Goal: Navigation & Orientation: Find specific page/section

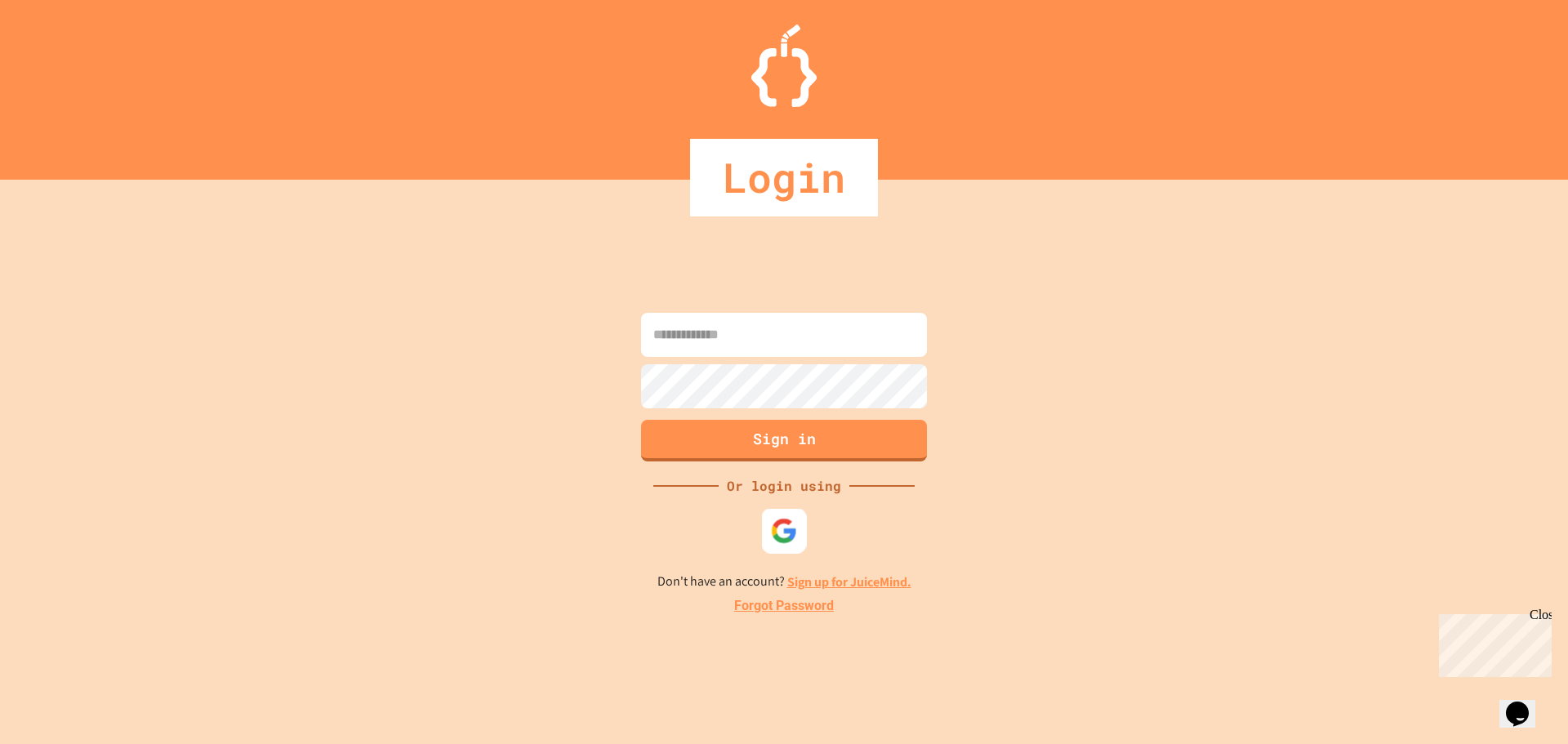
click at [787, 525] on img at bounding box center [784, 530] width 27 height 27
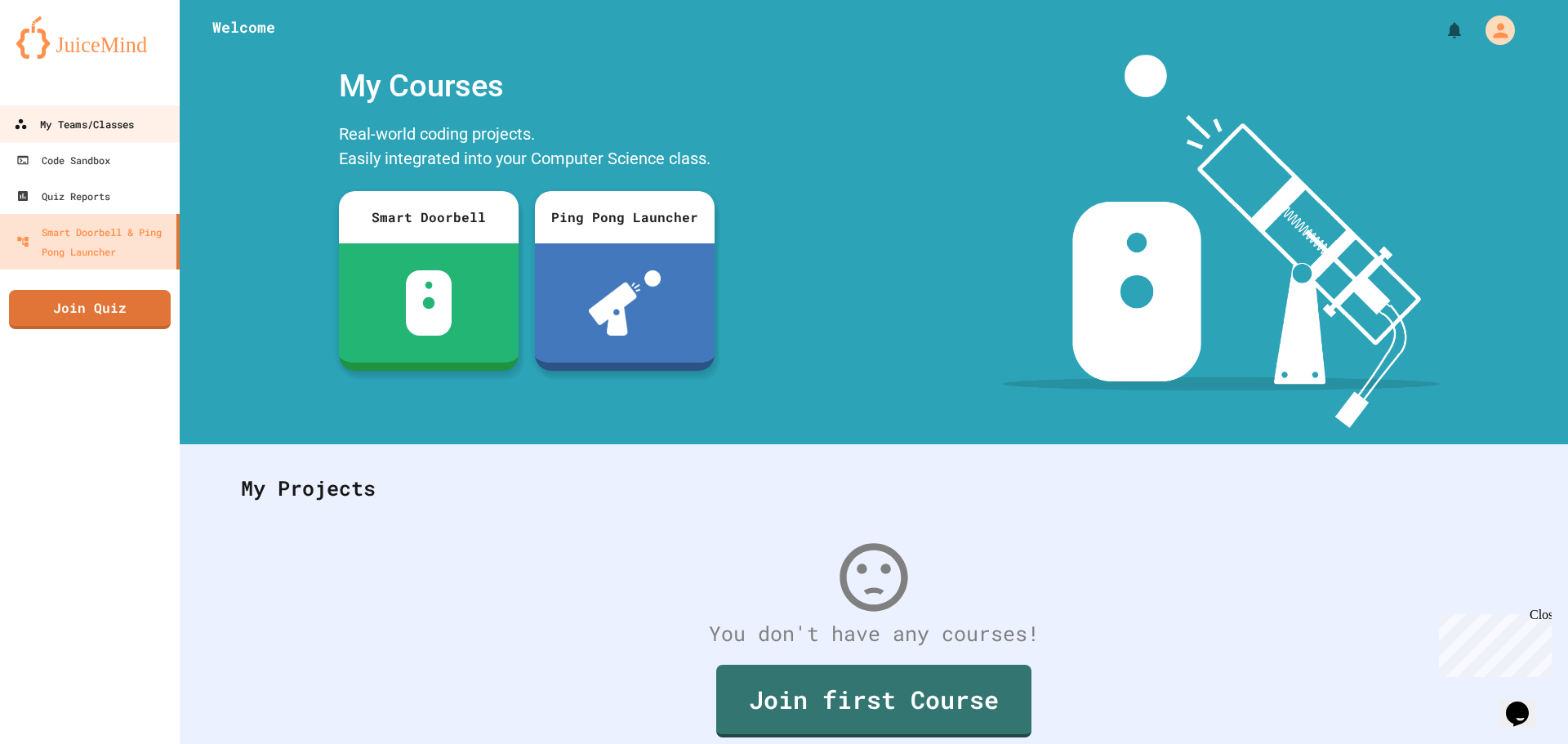
click at [102, 137] on link "My Teams/Classes" at bounding box center [90, 123] width 185 height 37
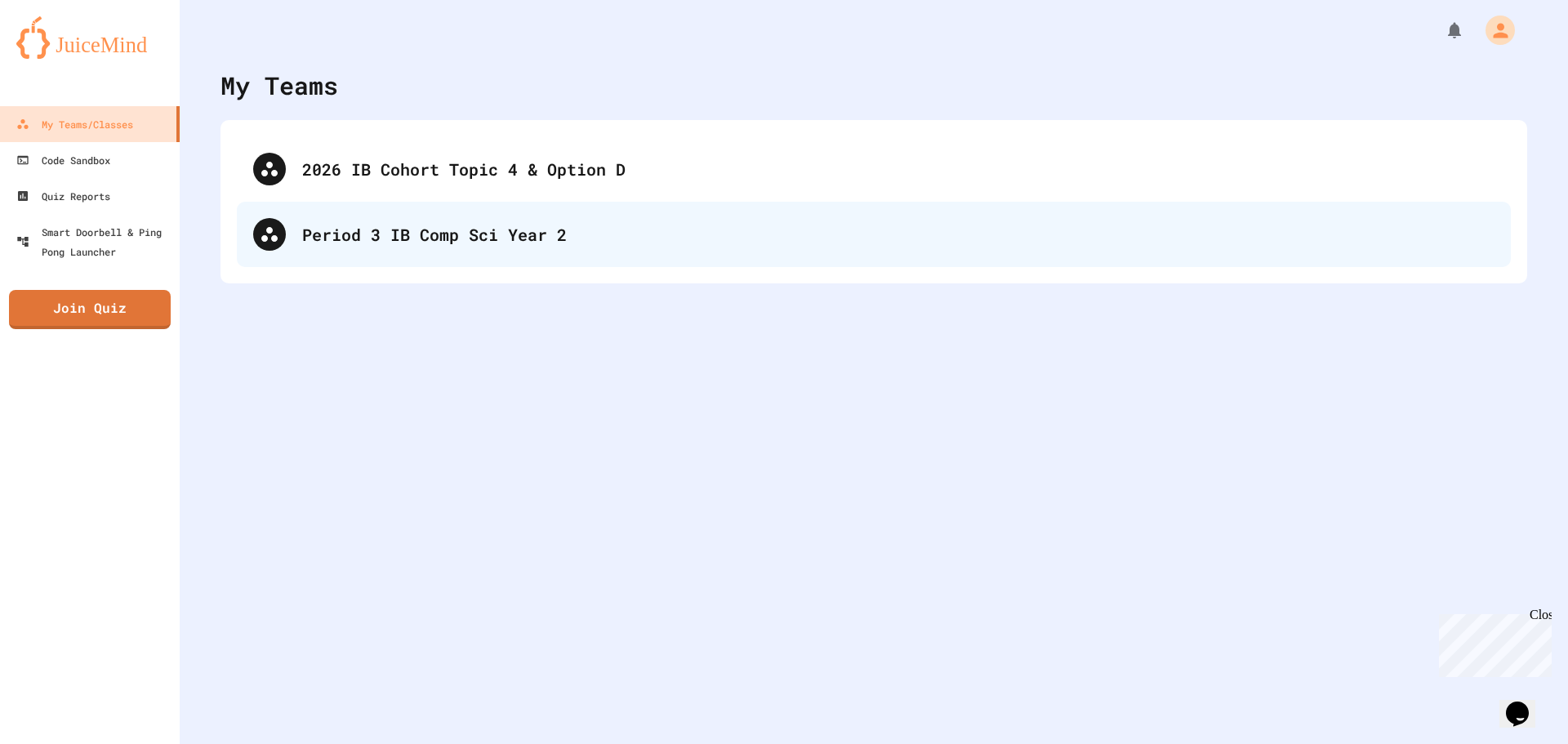
click at [351, 218] on div "Period 3 IB Comp Sci Year 2" at bounding box center [874, 234] width 1274 height 66
